Goal: Communication & Community: Answer question/provide support

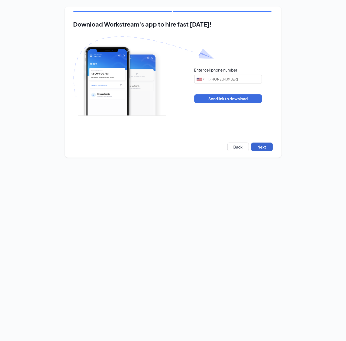
drag, startPoint x: 272, startPoint y: 140, endPoint x: 269, endPoint y: 145, distance: 5.6
click at [270, 143] on div "Download Workstream's app to hire fast today! Enter cell phone number United St…" at bounding box center [173, 82] width 217 height 151
click at [269, 145] on button "Next" at bounding box center [262, 147] width 22 height 9
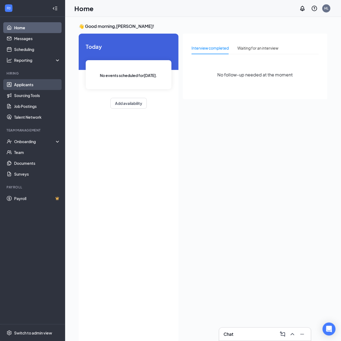
click at [40, 82] on link "Applicants" at bounding box center [37, 84] width 46 height 11
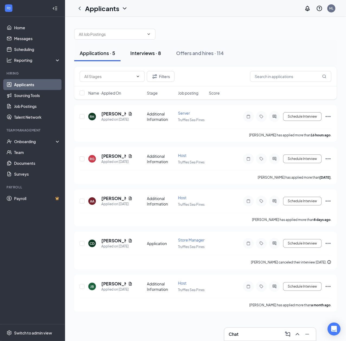
click at [154, 52] on div "Interviews · 8" at bounding box center [145, 53] width 31 height 7
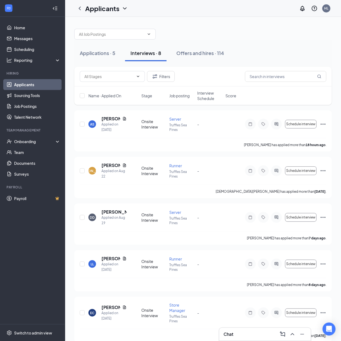
click at [60, 10] on div at bounding box center [55, 8] width 11 height 11
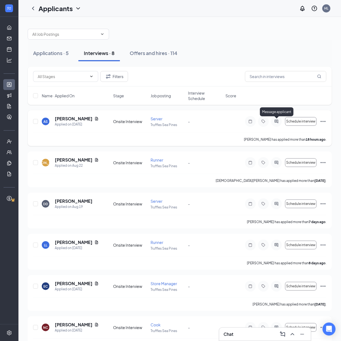
click at [279, 123] on icon "ActiveChat" at bounding box center [276, 121] width 7 height 4
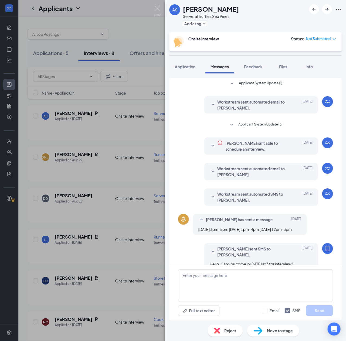
scroll to position [11, 0]
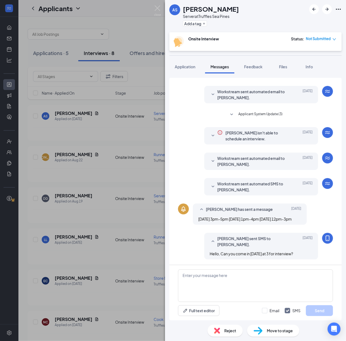
click at [136, 193] on div "AS [PERSON_NAME] Server at Truffles Sea Pines Add a tag Onsite Interview Status…" at bounding box center [173, 170] width 346 height 341
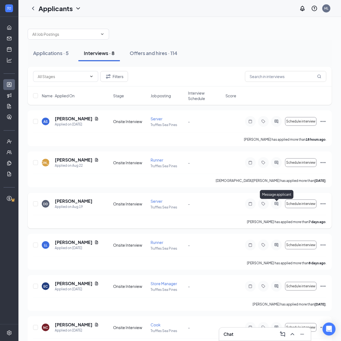
click at [277, 208] on div at bounding box center [276, 203] width 11 height 11
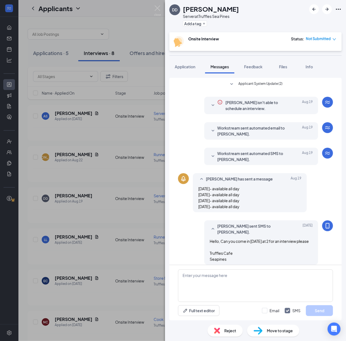
scroll to position [52, 0]
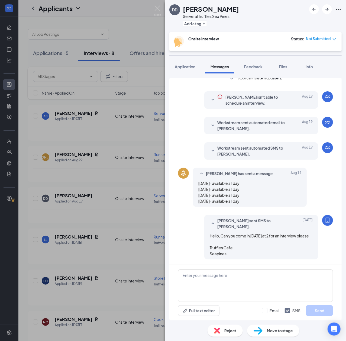
click at [127, 241] on div "DD [PERSON_NAME] Server at Truffles Sea Pines Add a tag Onsite Interview Status…" at bounding box center [173, 170] width 346 height 341
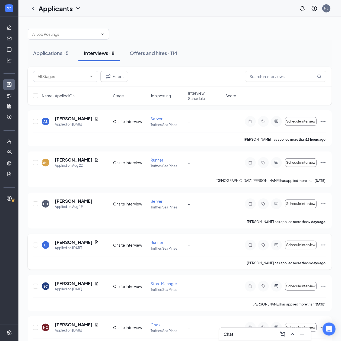
click at [273, 248] on div at bounding box center [276, 244] width 11 height 11
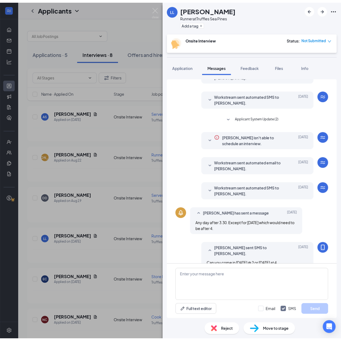
scroll to position [53, 0]
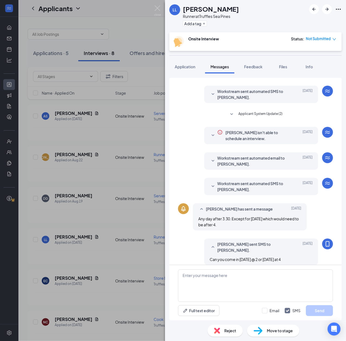
click at [139, 228] on div "LL [PERSON_NAME] Runner at Truffles Sea Pines Add a tag Onsite Interview Status…" at bounding box center [173, 170] width 346 height 341
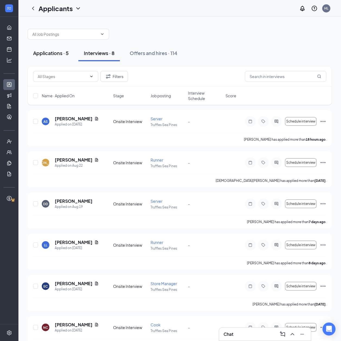
click at [53, 56] on div "Applications · 5" at bounding box center [50, 53] width 35 height 7
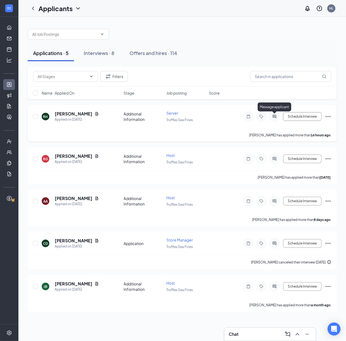
click at [273, 115] on icon "ActiveChat" at bounding box center [275, 117] width 4 height 4
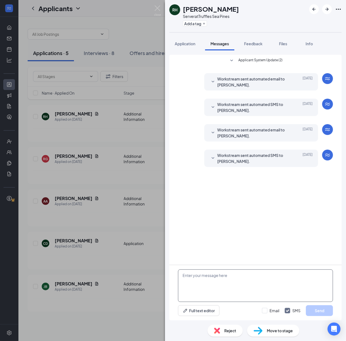
click at [264, 273] on textarea at bounding box center [255, 285] width 155 height 33
type textarea "Hello, when can you come in for an interview?"
click at [323, 315] on button "Send" at bounding box center [319, 310] width 27 height 11
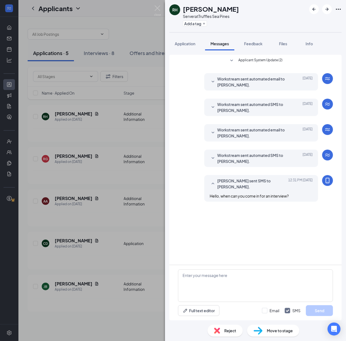
click at [126, 309] on div "[PERSON_NAME] Server at Truffles Sea Pines Add a tag Application Messages Feedb…" at bounding box center [173, 170] width 346 height 341
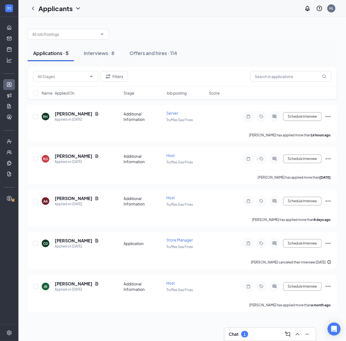
click at [250, 338] on div "Chat 1" at bounding box center [270, 334] width 83 height 9
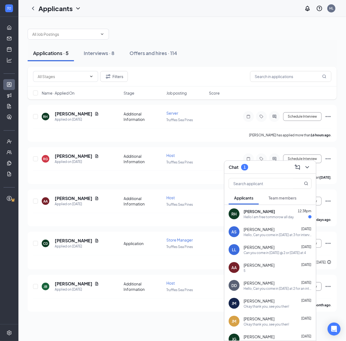
click at [265, 218] on div "Hello I am free tommorow all day" at bounding box center [269, 217] width 50 height 5
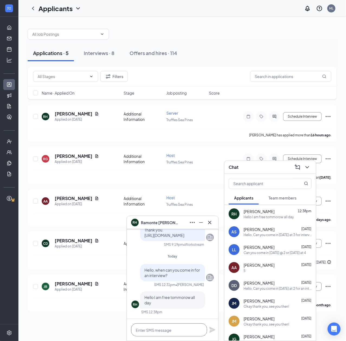
click at [149, 335] on textarea at bounding box center [169, 329] width 76 height 13
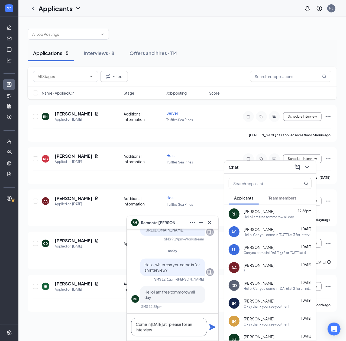
type textarea "Come in [DATE] at 1 please for an interview"
click at [215, 327] on icon "Plane" at bounding box center [212, 327] width 6 height 6
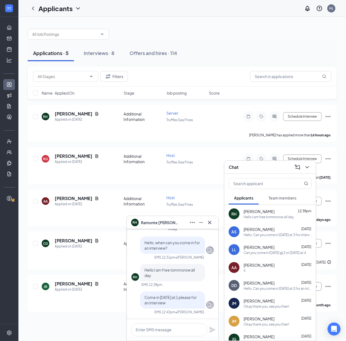
scroll to position [0, 0]
click at [186, 328] on textarea at bounding box center [169, 329] width 76 height 13
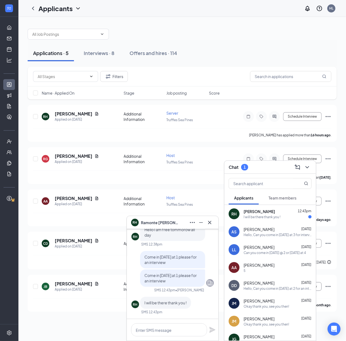
click at [280, 213] on div "[PERSON_NAME] 12:43pm" at bounding box center [278, 211] width 68 height 5
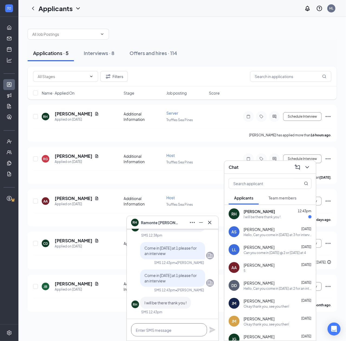
click at [180, 326] on textarea at bounding box center [169, 329] width 76 height 13
type textarea "t"
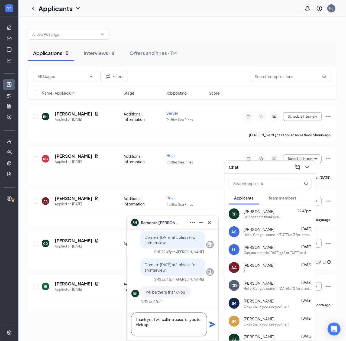
type textarea "Thank you I will call in a pass for you to pick up"
click at [213, 328] on div "Thank you I will call in a pass for you to pick up" at bounding box center [173, 324] width 92 height 33
click at [208, 328] on div "Thank you I will call in a pass for you to pick up" at bounding box center [173, 324] width 92 height 33
drag, startPoint x: 214, startPoint y: 323, endPoint x: 211, endPoint y: 322, distance: 3.1
click at [212, 323] on icon "Plane" at bounding box center [212, 324] width 7 height 7
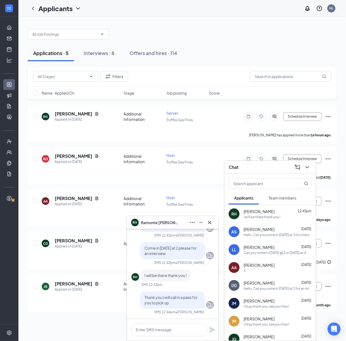
scroll to position [0, 0]
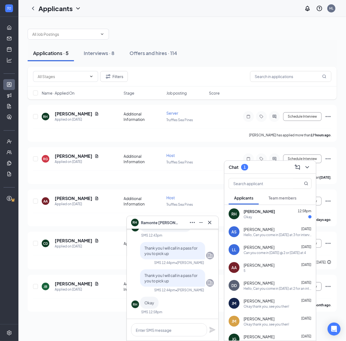
click at [281, 221] on div "[PERSON_NAME] 12:58pm Okay" at bounding box center [270, 214] width 92 height 18
click at [306, 166] on icon "ChevronDown" at bounding box center [307, 167] width 7 height 7
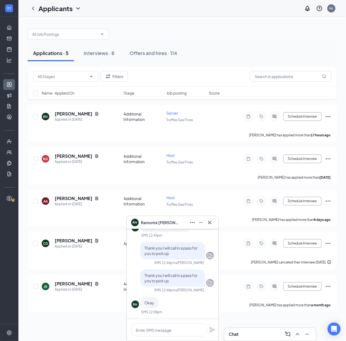
click at [208, 220] on icon "Cross" at bounding box center [209, 222] width 7 height 7
